Goal: Information Seeking & Learning: Learn about a topic

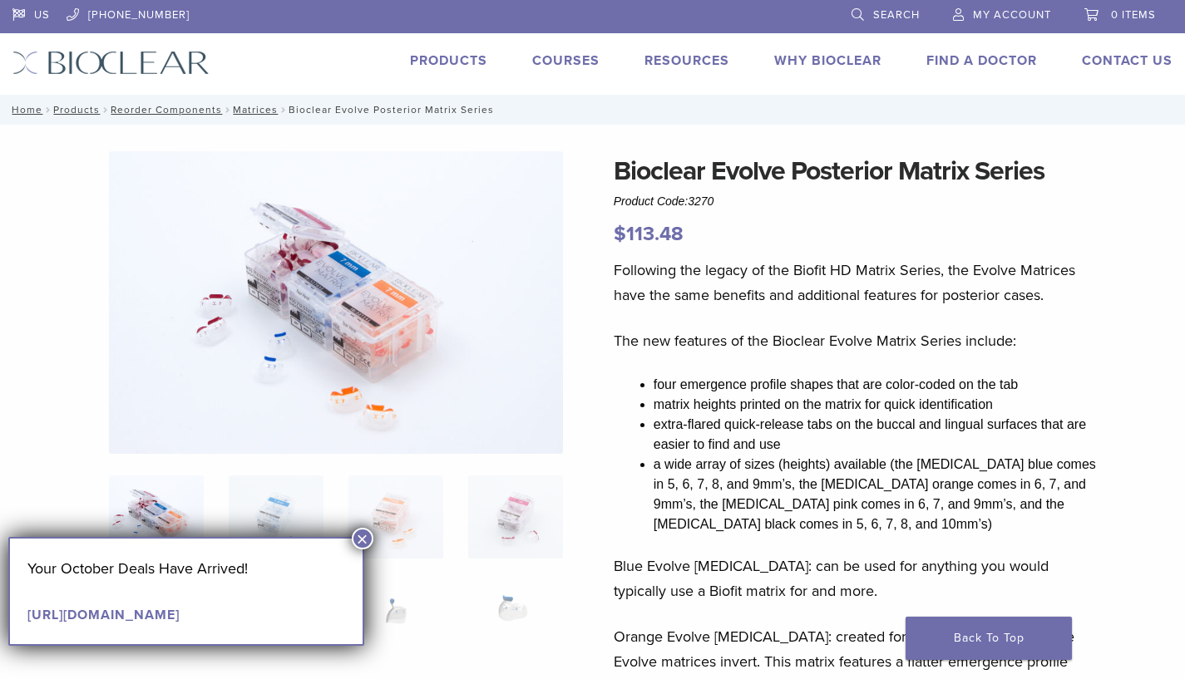
click at [353, 537] on button "×" at bounding box center [363, 539] width 22 height 22
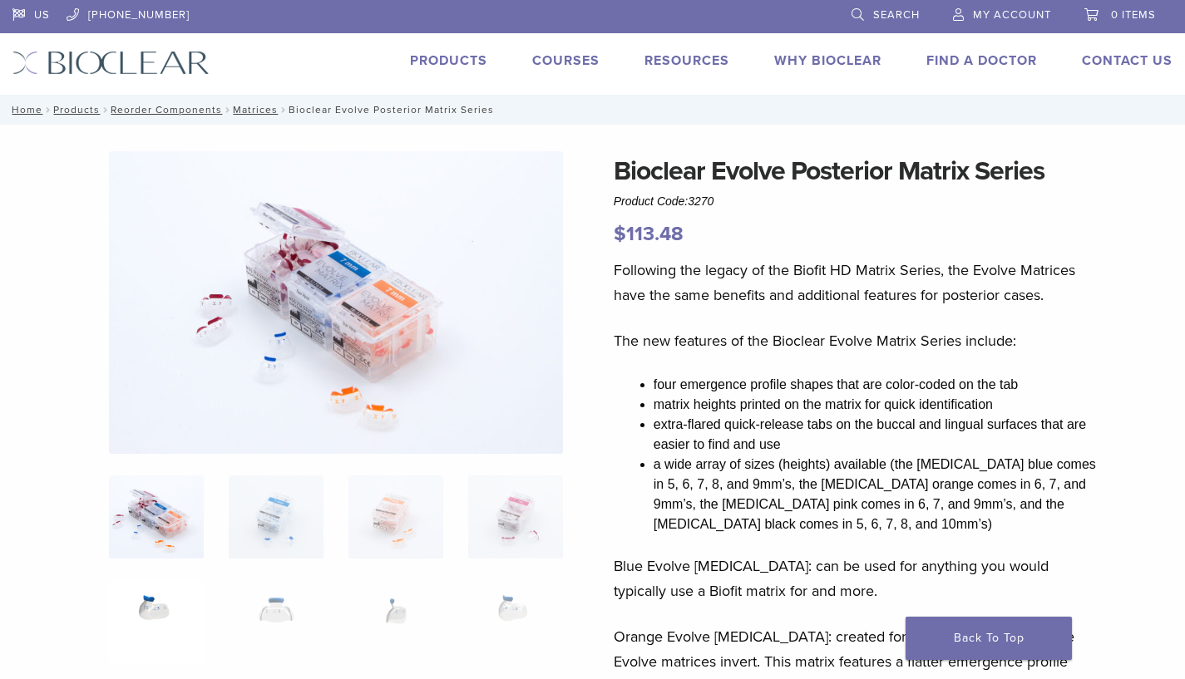
click at [173, 604] on img at bounding box center [156, 621] width 95 height 83
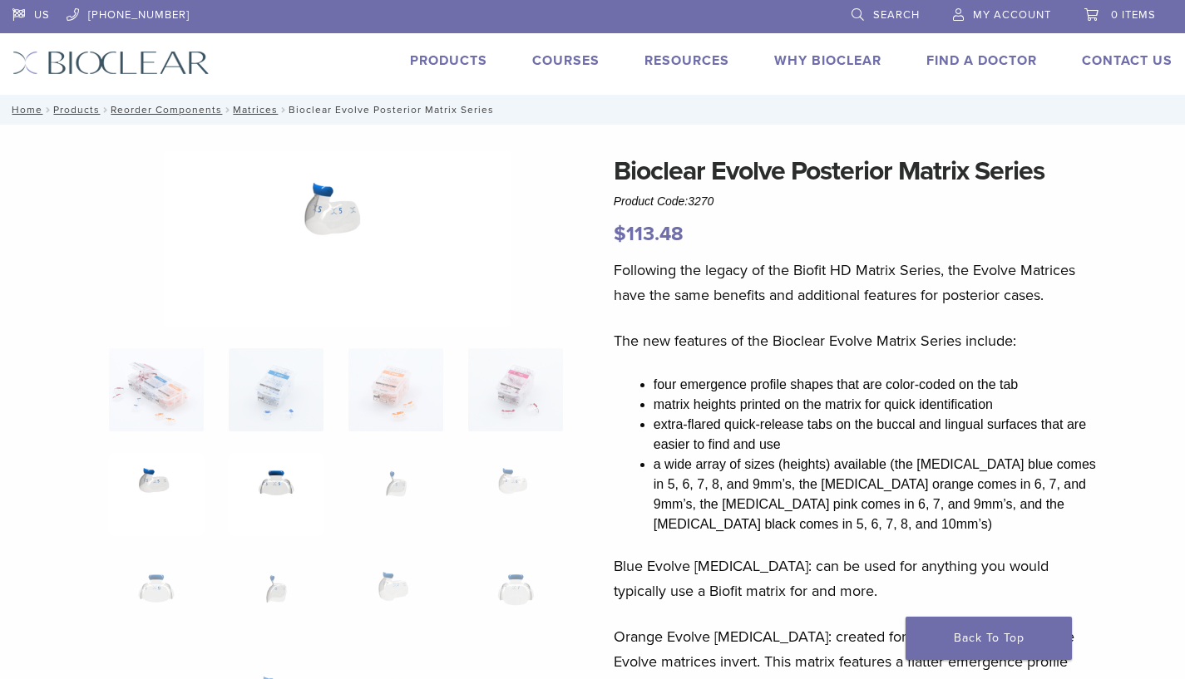
click at [288, 497] on img at bounding box center [276, 494] width 95 height 83
click at [392, 481] on img at bounding box center [395, 494] width 95 height 83
click at [505, 485] on img at bounding box center [515, 494] width 95 height 83
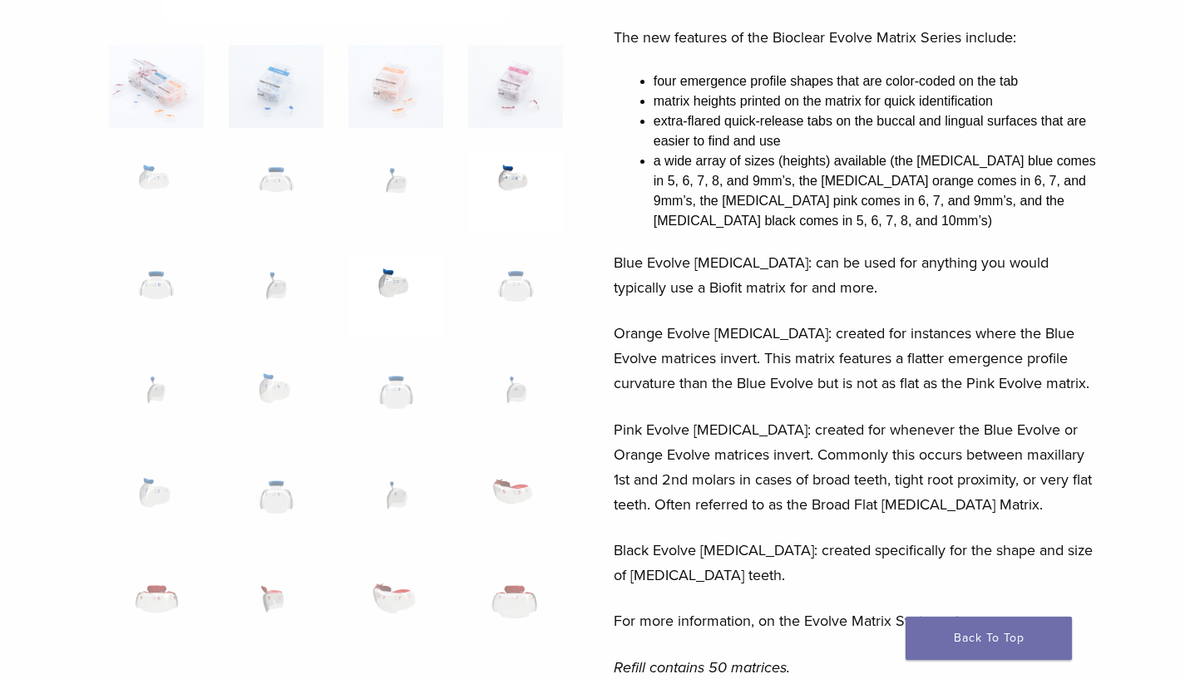
scroll to position [311, 0]
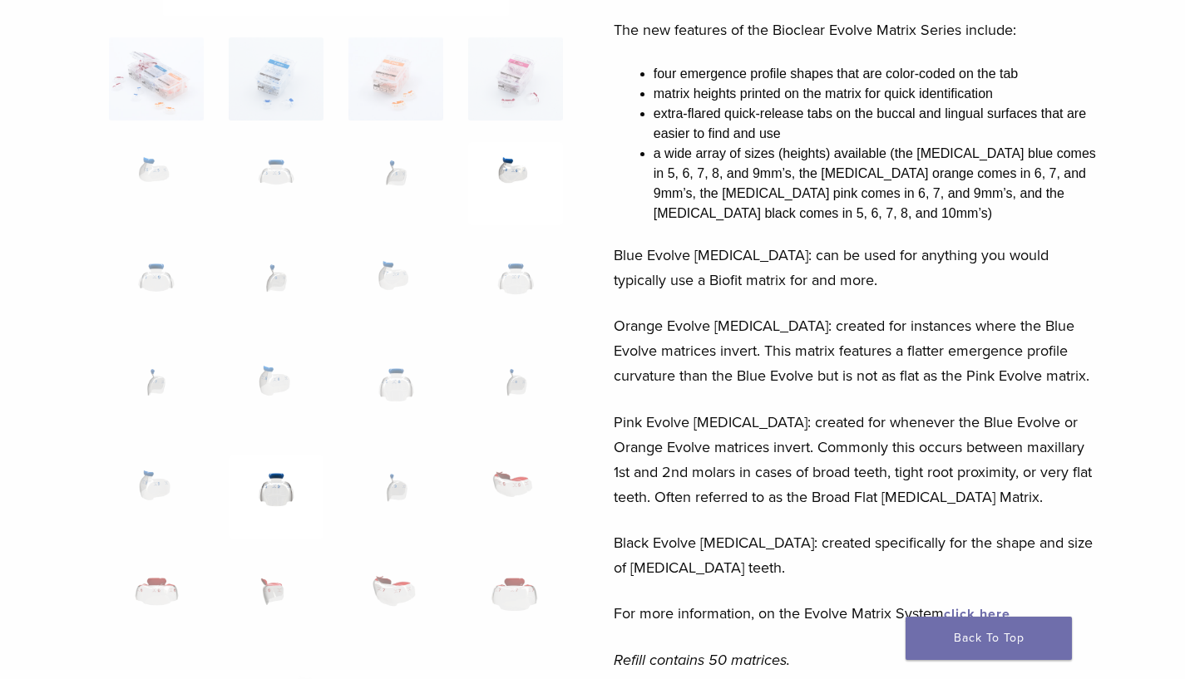
click at [289, 495] on img at bounding box center [276, 497] width 95 height 83
click at [273, 496] on img at bounding box center [276, 497] width 95 height 83
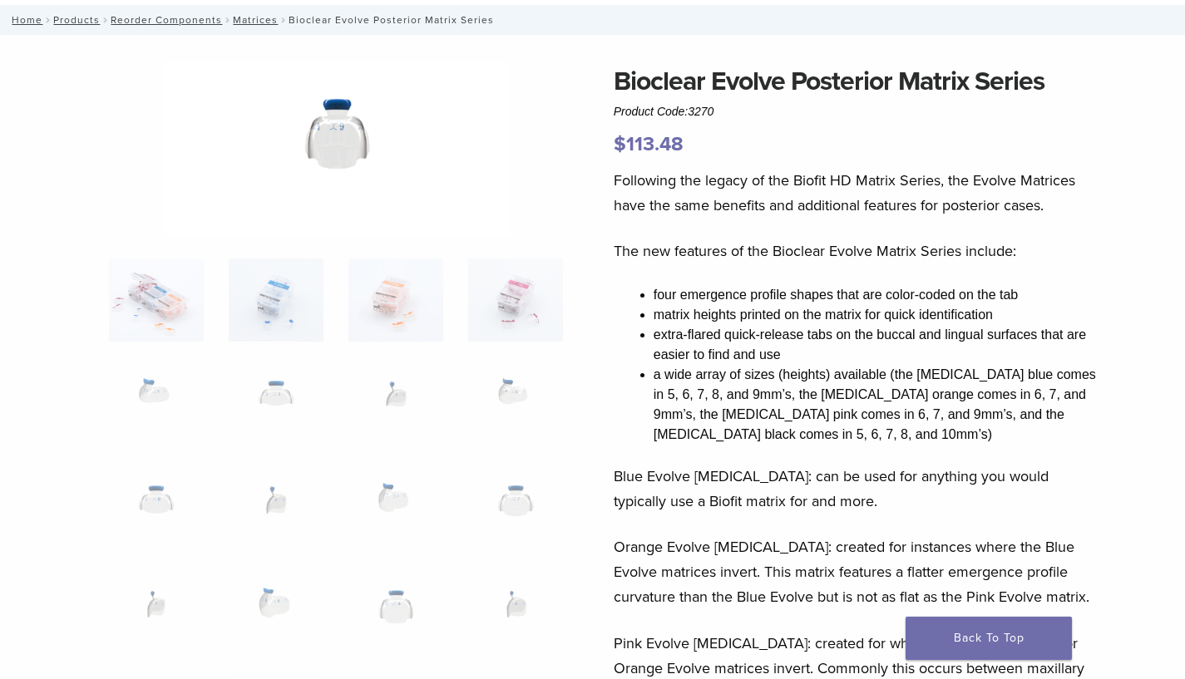
scroll to position [0, 0]
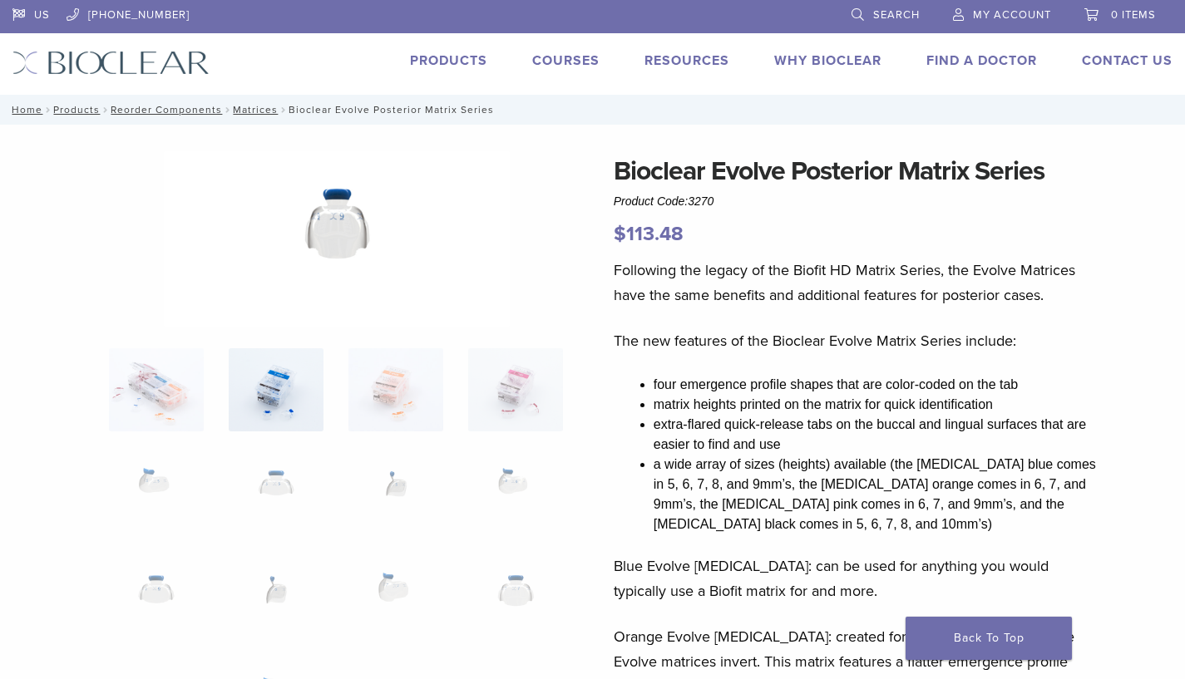
click at [259, 424] on img at bounding box center [276, 389] width 95 height 83
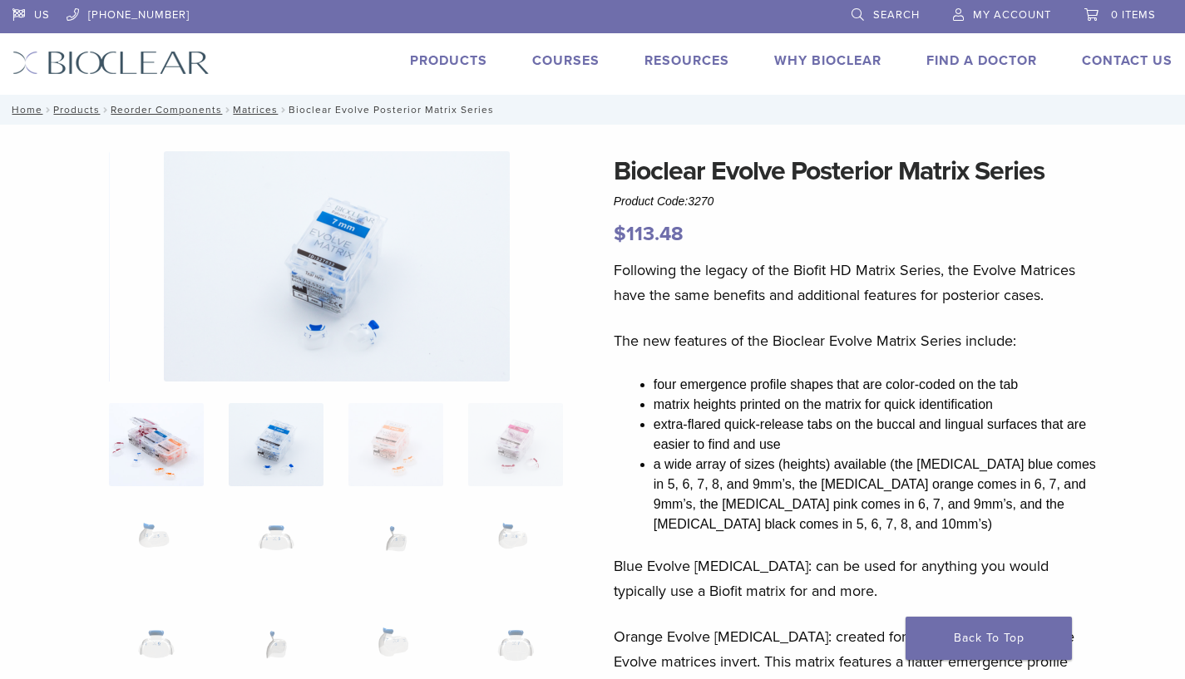
click at [190, 403] on img at bounding box center [156, 444] width 95 height 83
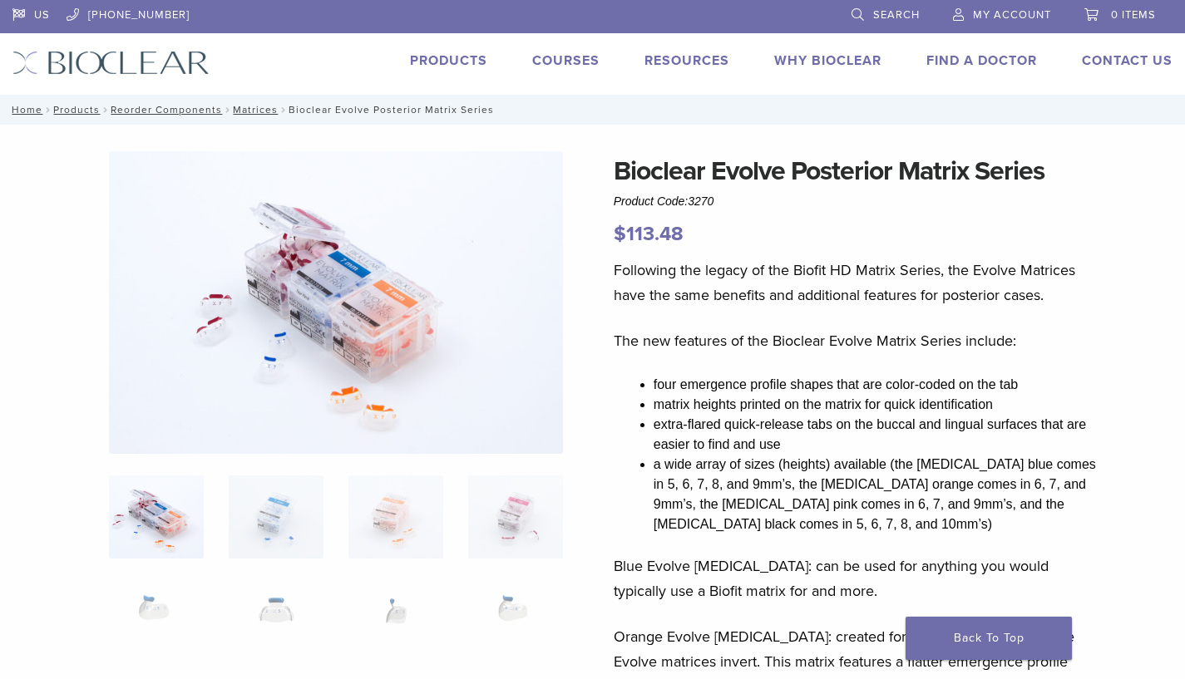
click at [317, 296] on img at bounding box center [336, 302] width 454 height 303
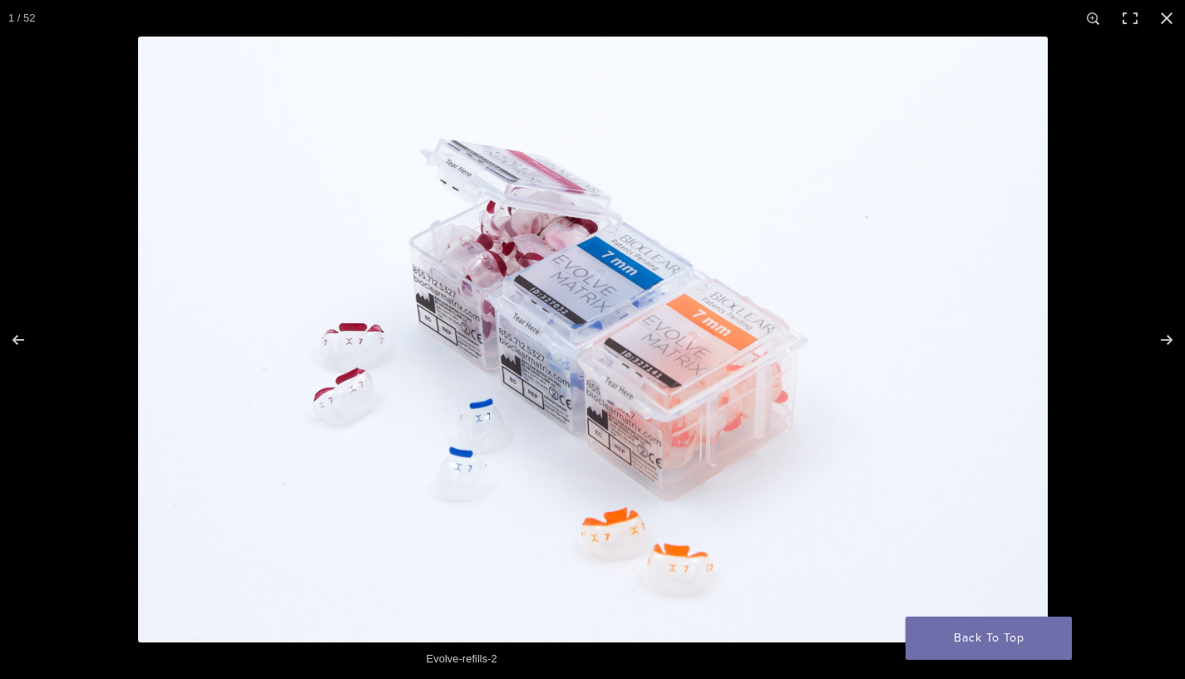
click at [360, 309] on img "Full screen image" at bounding box center [593, 340] width 910 height 606
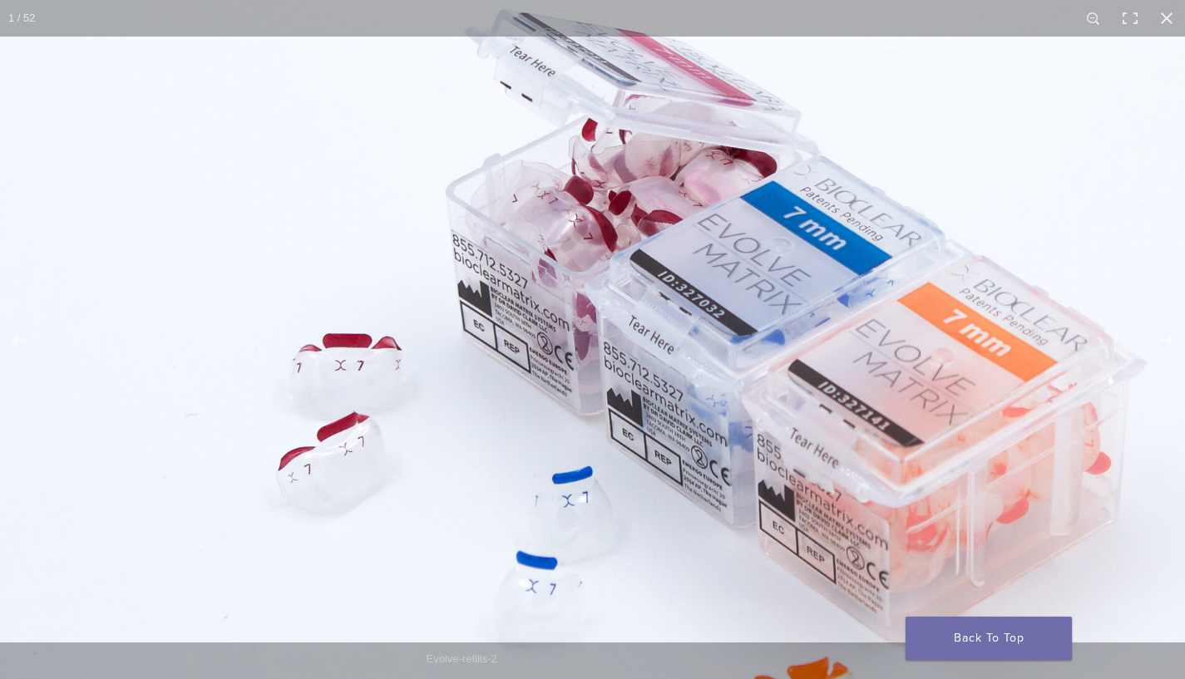
click at [531, 292] on img "Full screen image" at bounding box center [768, 362] width 1596 height 1064
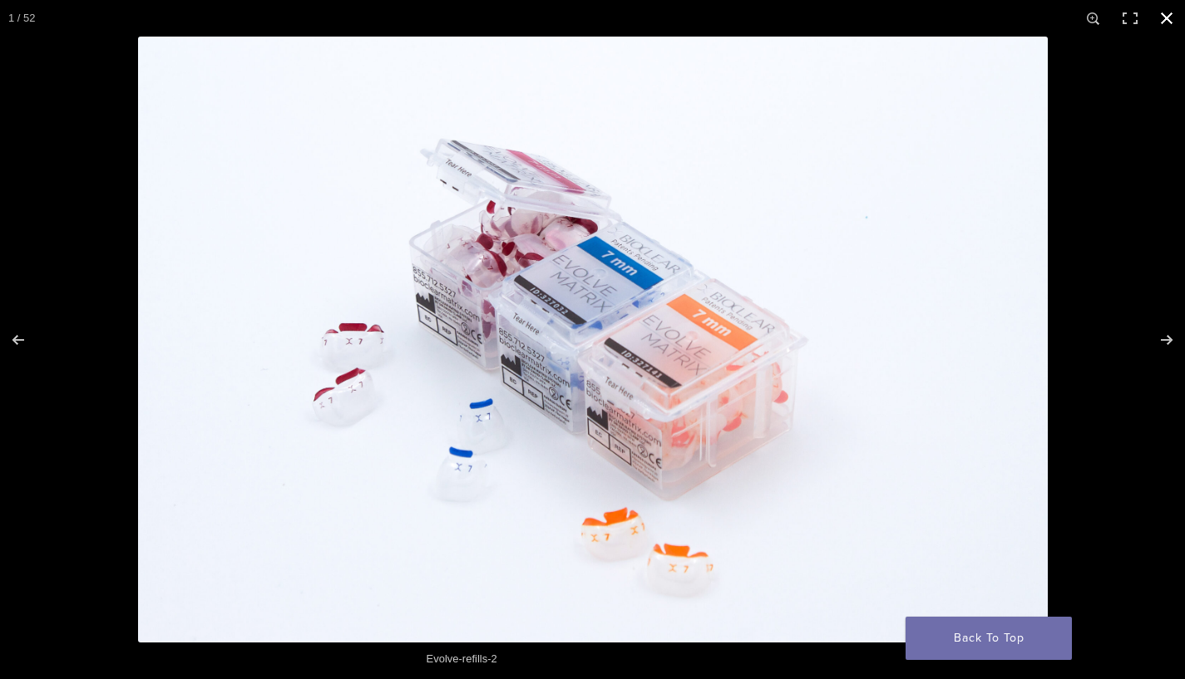
click at [1158, 16] on button "Close (Esc)" at bounding box center [1166, 18] width 37 height 37
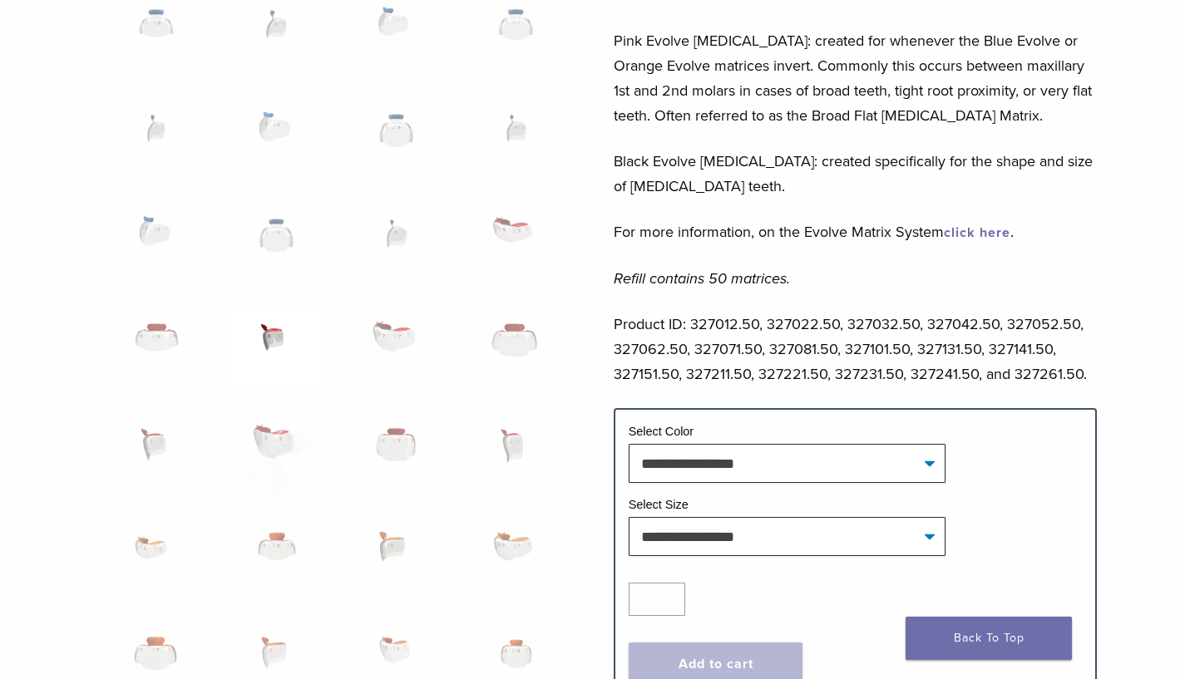
click at [280, 306] on img at bounding box center [276, 347] width 95 height 83
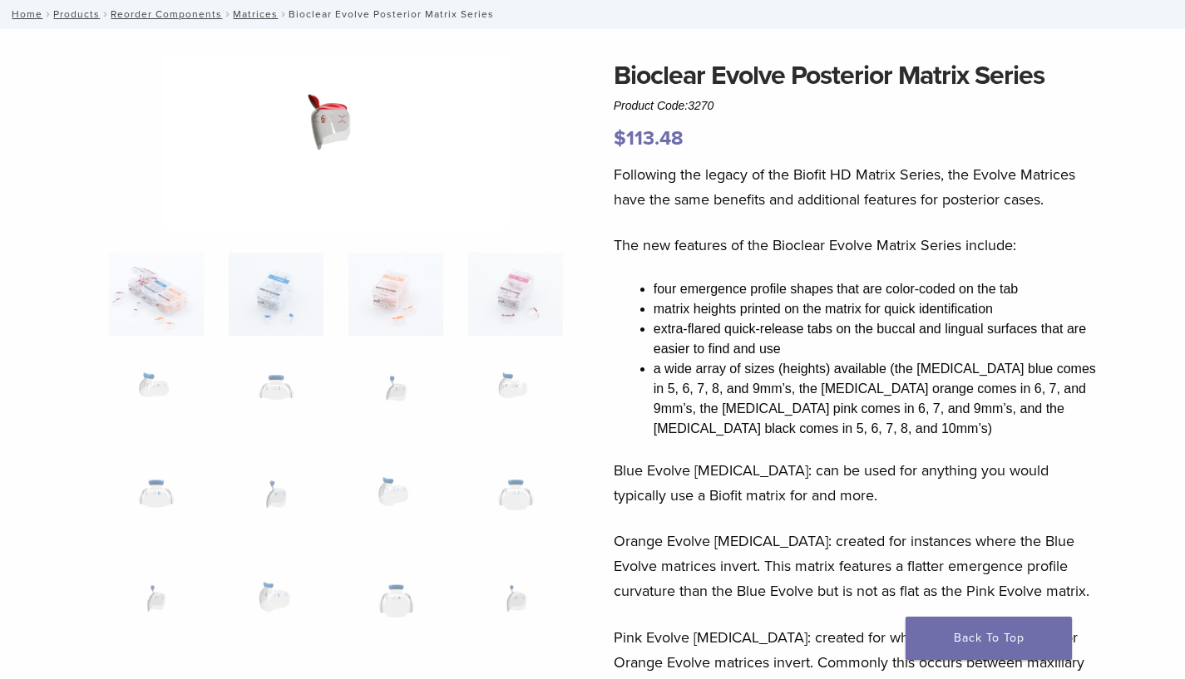
scroll to position [54, 0]
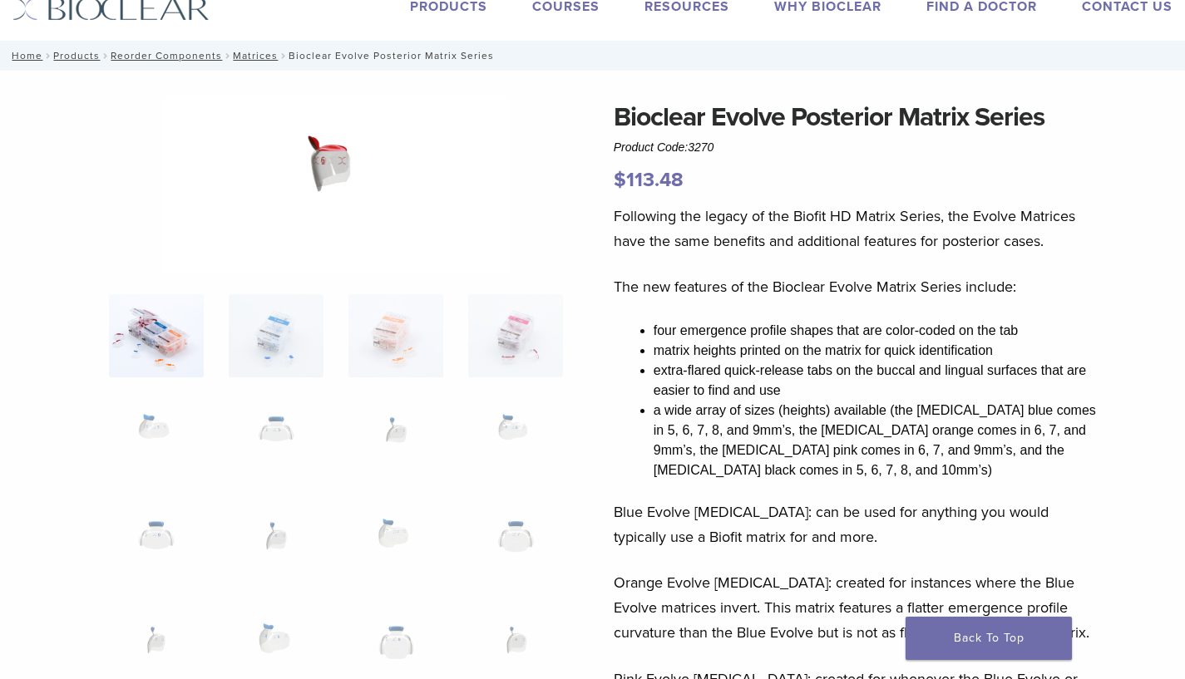
click at [172, 333] on img at bounding box center [156, 335] width 95 height 83
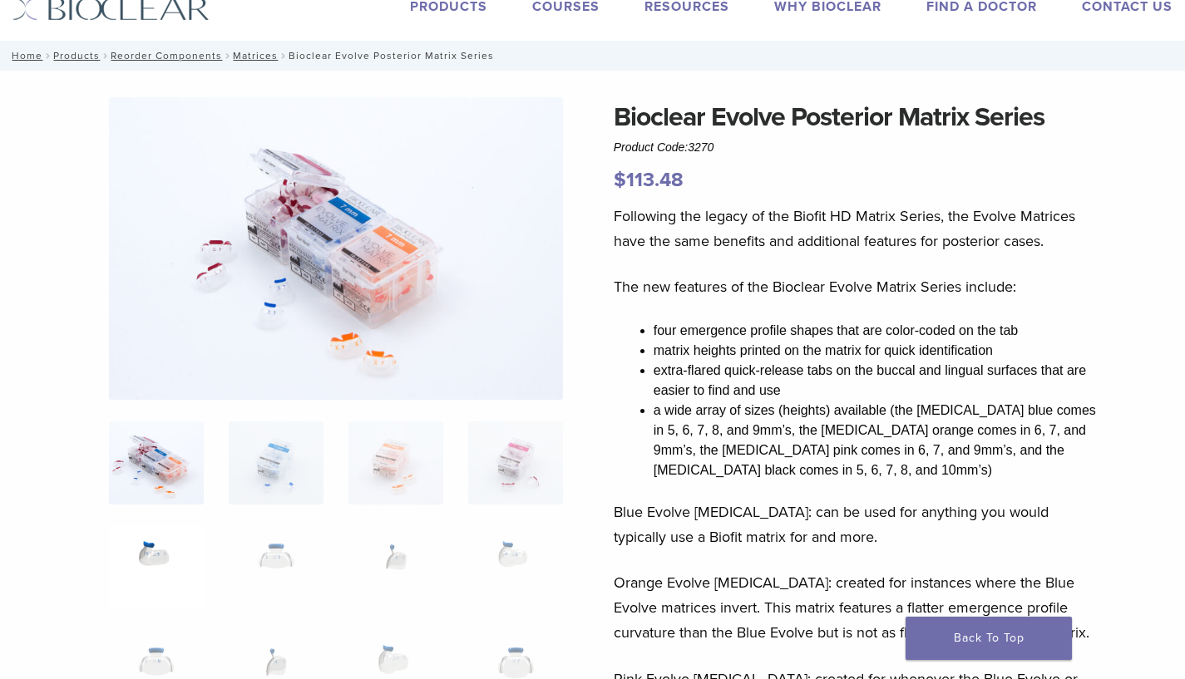
click at [164, 555] on img at bounding box center [156, 567] width 95 height 83
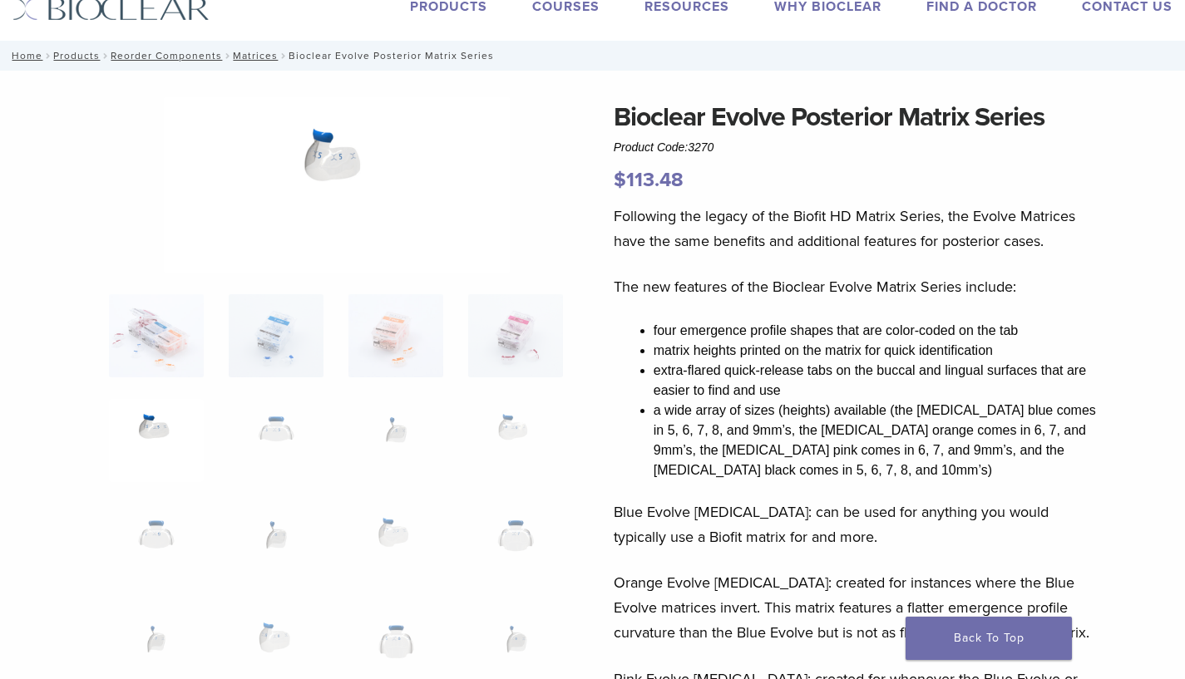
click at [268, 149] on img at bounding box center [337, 184] width 346 height 175
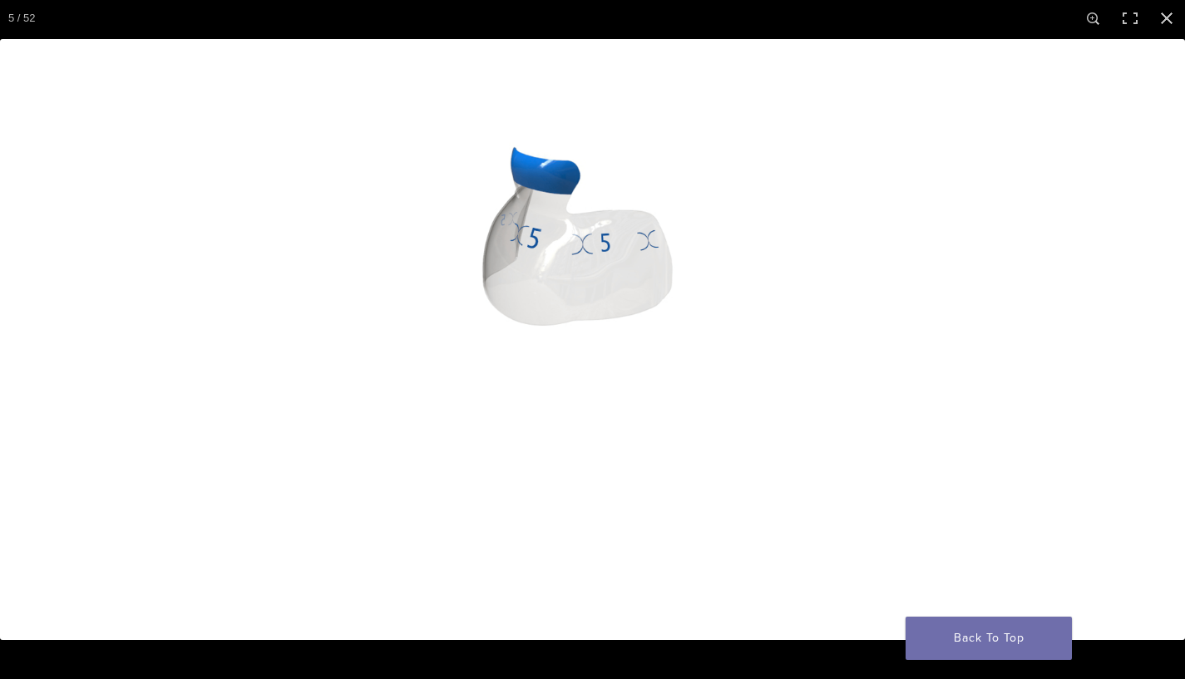
click at [1139, 332] on button "Next (arrow right)" at bounding box center [1156, 339] width 58 height 83
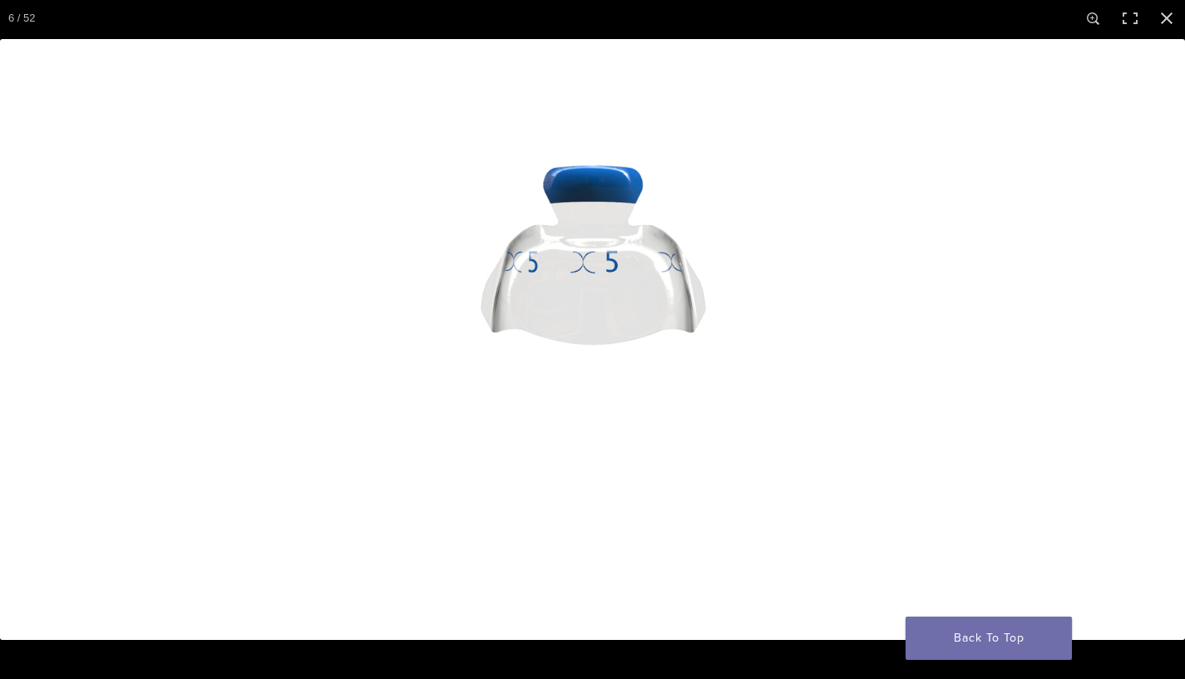
click at [1087, 229] on img "Full screen image" at bounding box center [592, 339] width 1185 height 601
click at [1081, 232] on img "Full screen image" at bounding box center [592, 339] width 1185 height 601
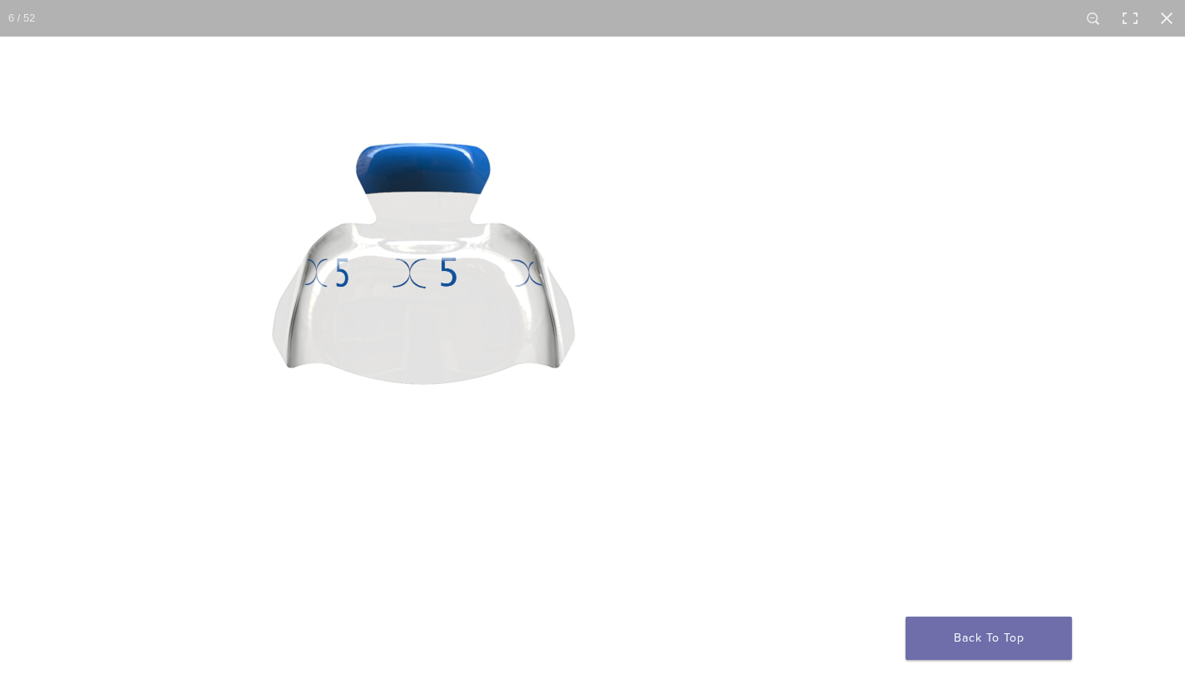
click at [950, 278] on img "Full screen image" at bounding box center [422, 378] width 1596 height 810
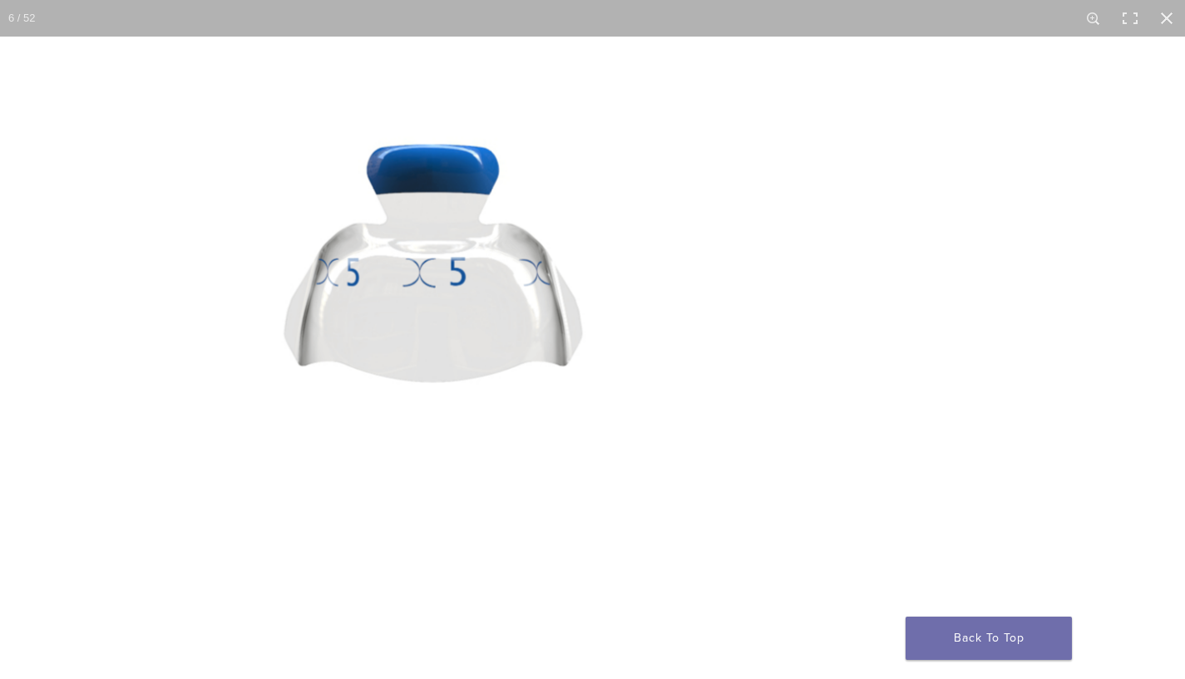
click at [950, 278] on img "Full screen image" at bounding box center [432, 376] width 1573 height 798
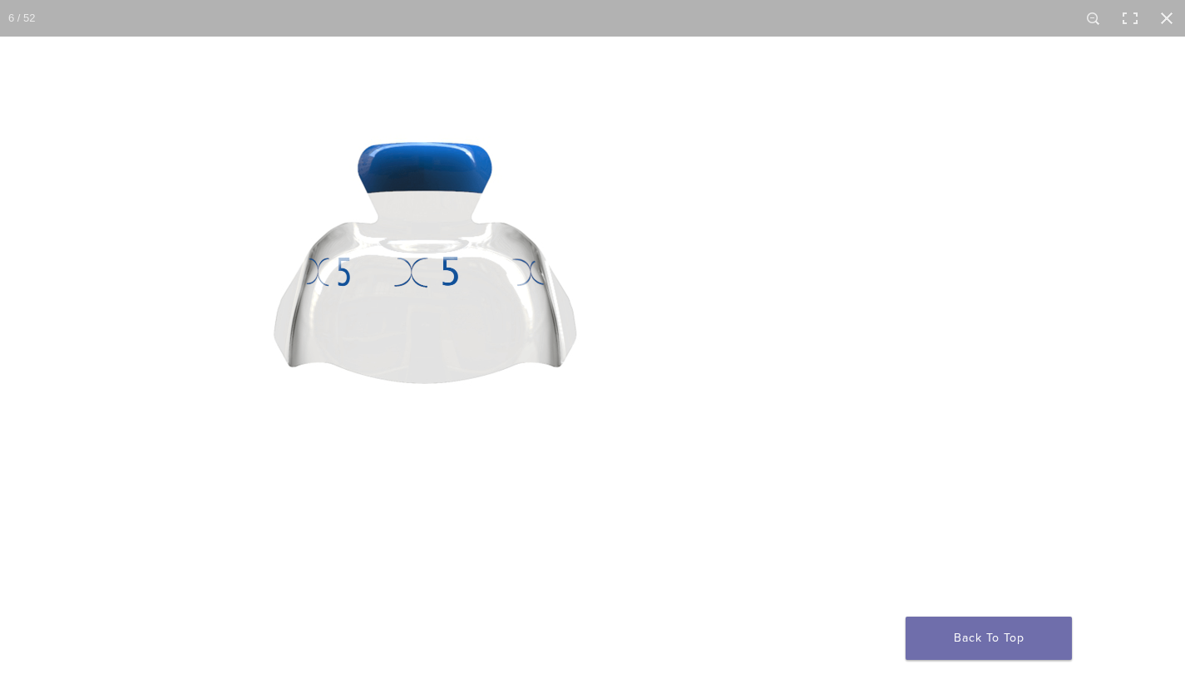
click at [950, 278] on img "Full screen image" at bounding box center [424, 377] width 1596 height 810
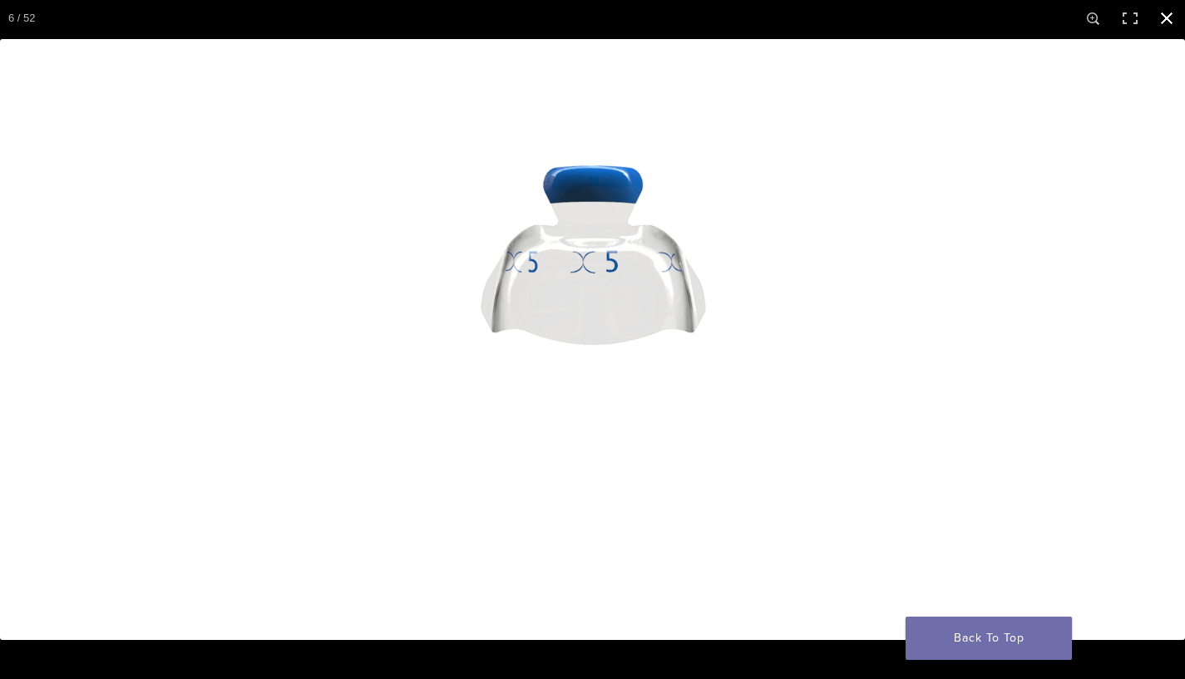
click at [1154, 19] on button "Close (Esc)" at bounding box center [1166, 18] width 37 height 37
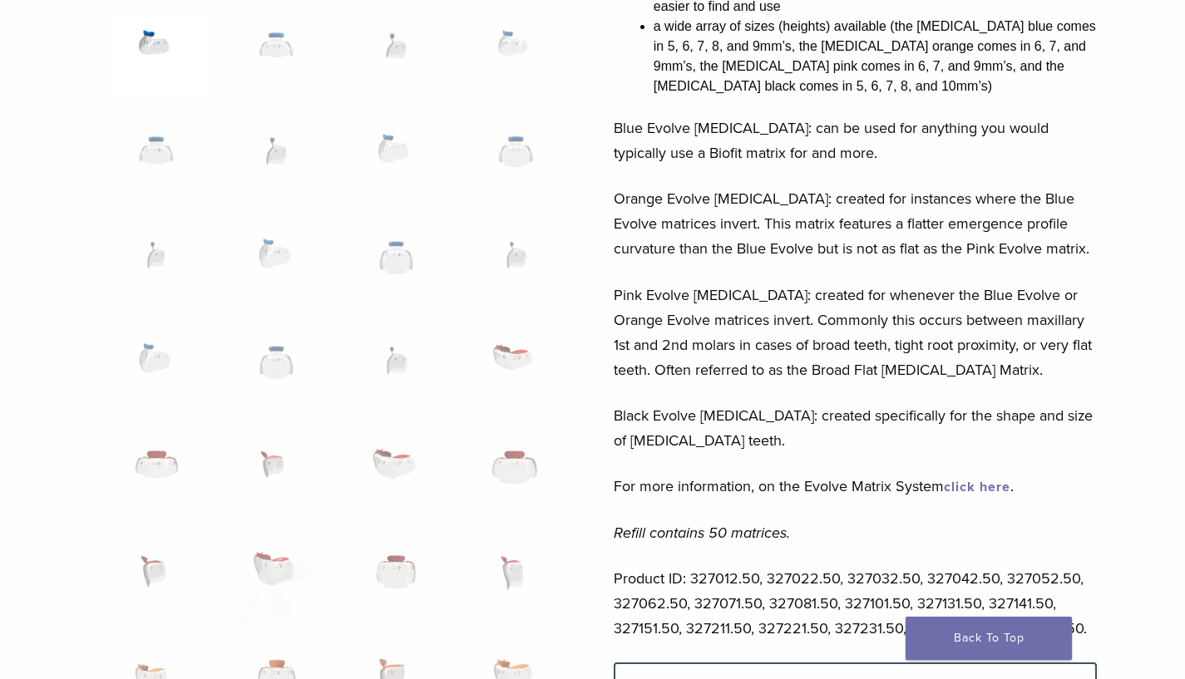
scroll to position [731, 0]
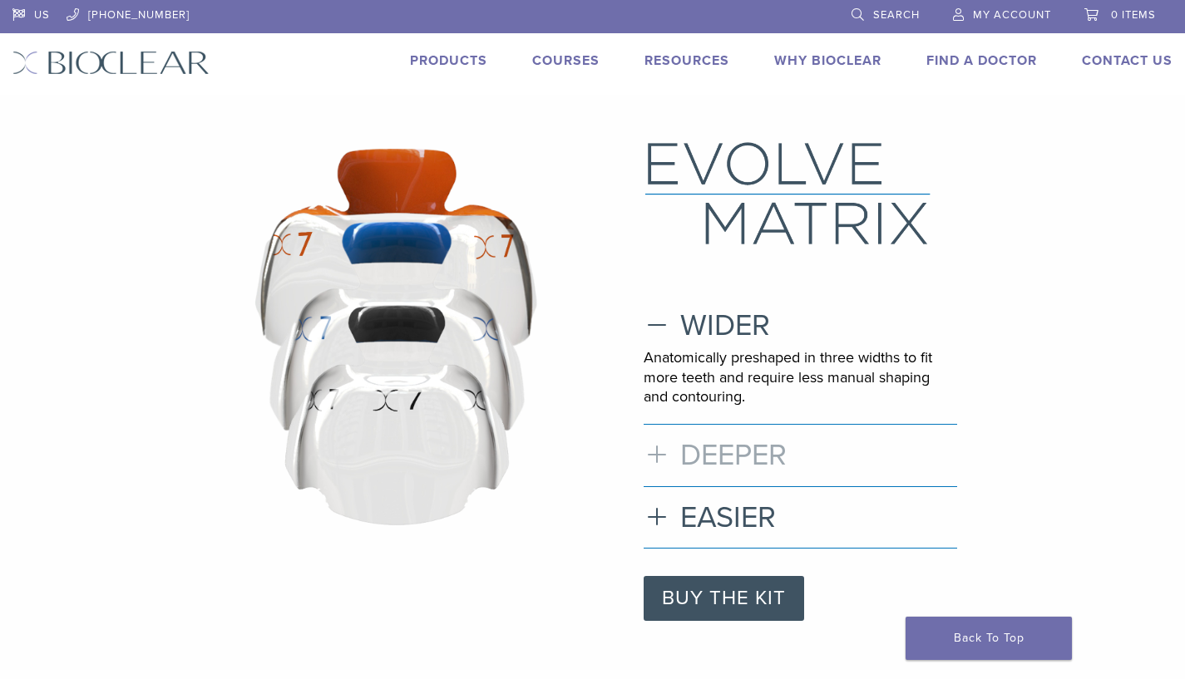
click at [742, 452] on h3 "DEEPER" at bounding box center [800, 455] width 313 height 36
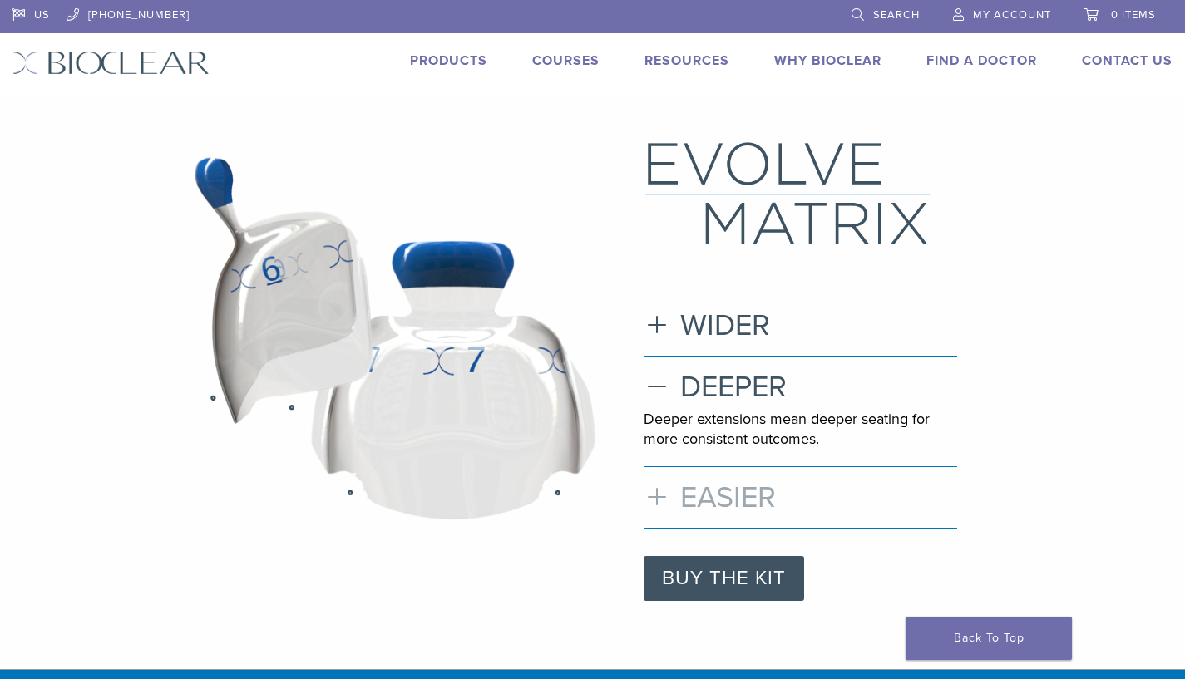
click at [737, 502] on h3 "EASIER" at bounding box center [800, 498] width 313 height 36
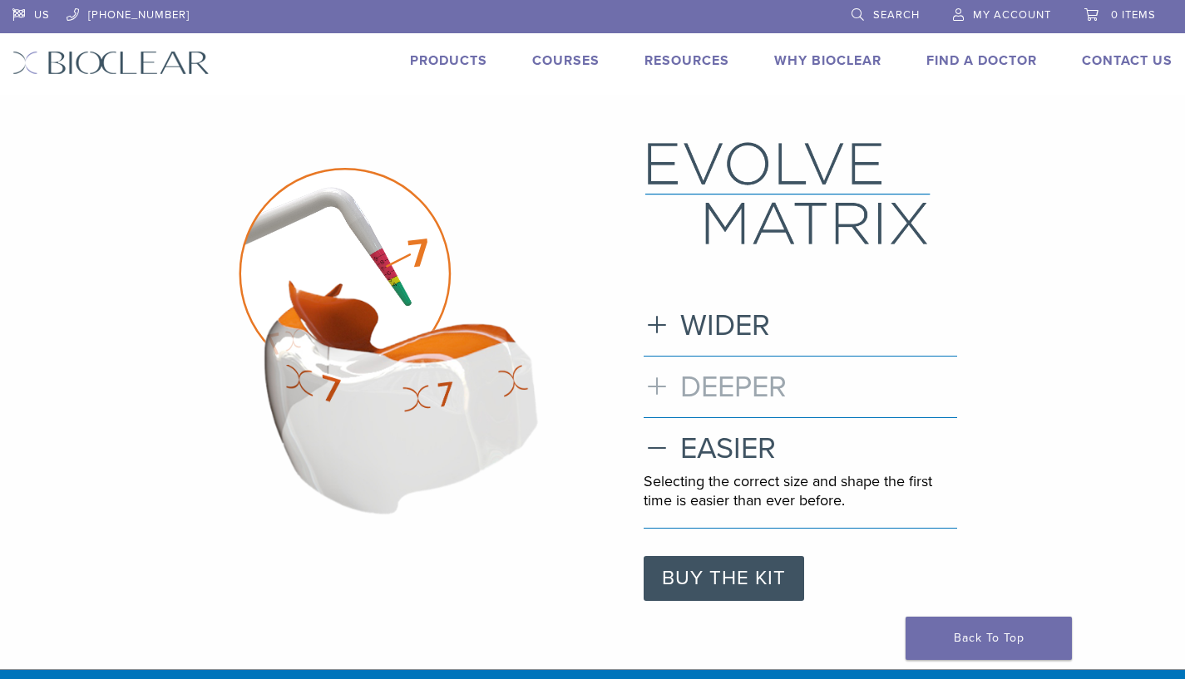
click at [697, 398] on h3 "DEEPER" at bounding box center [800, 387] width 313 height 36
